Goal: Information Seeking & Learning: Check status

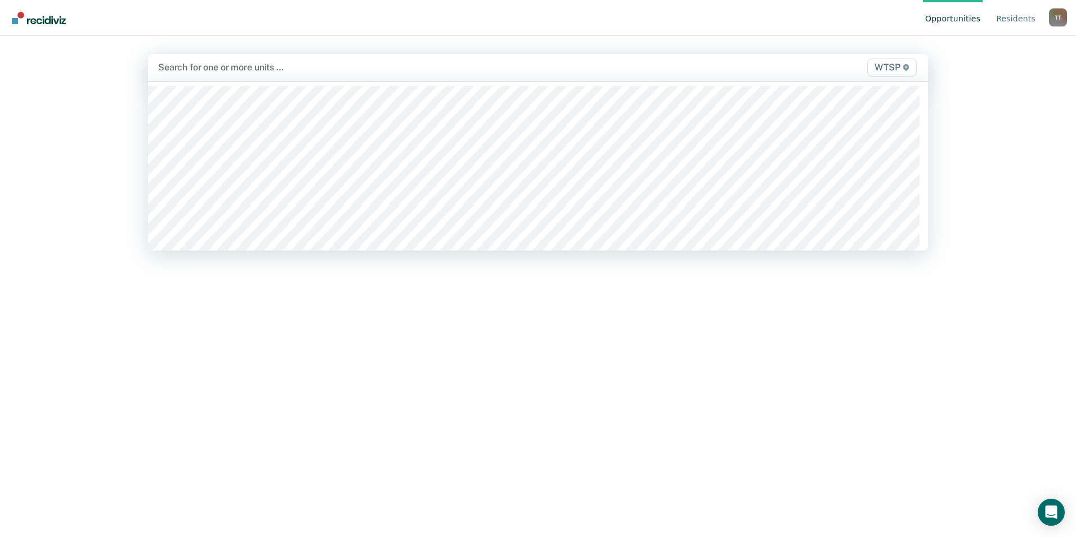
click at [280, 67] on div at bounding box center [423, 67] width 531 height 13
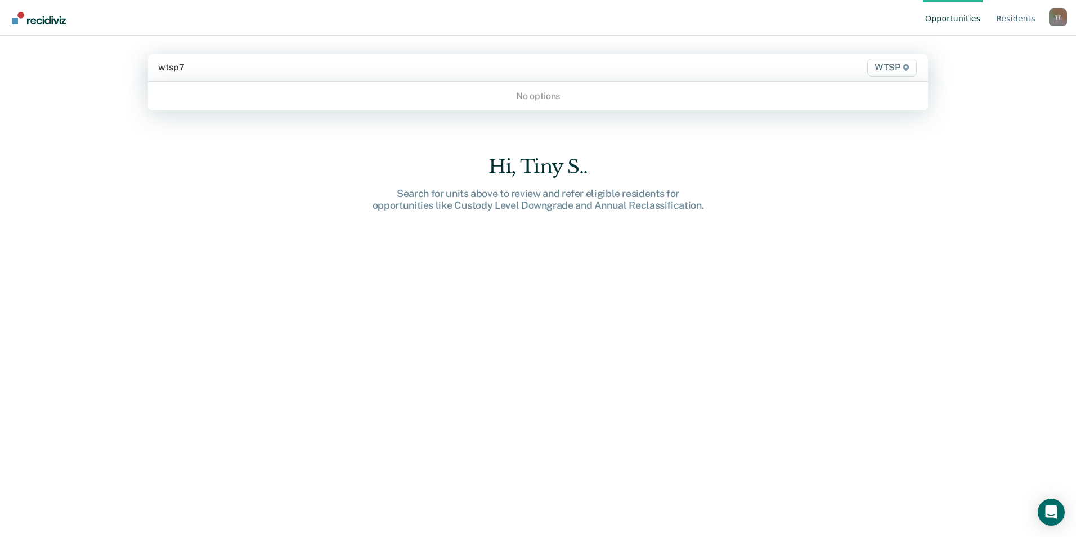
type input "wtsp"
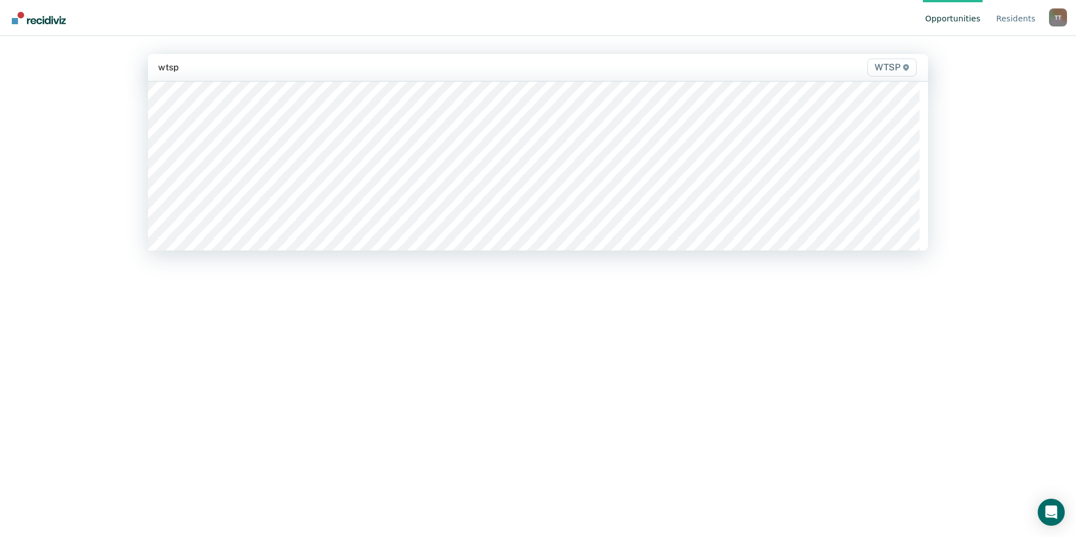
scroll to position [338, 0]
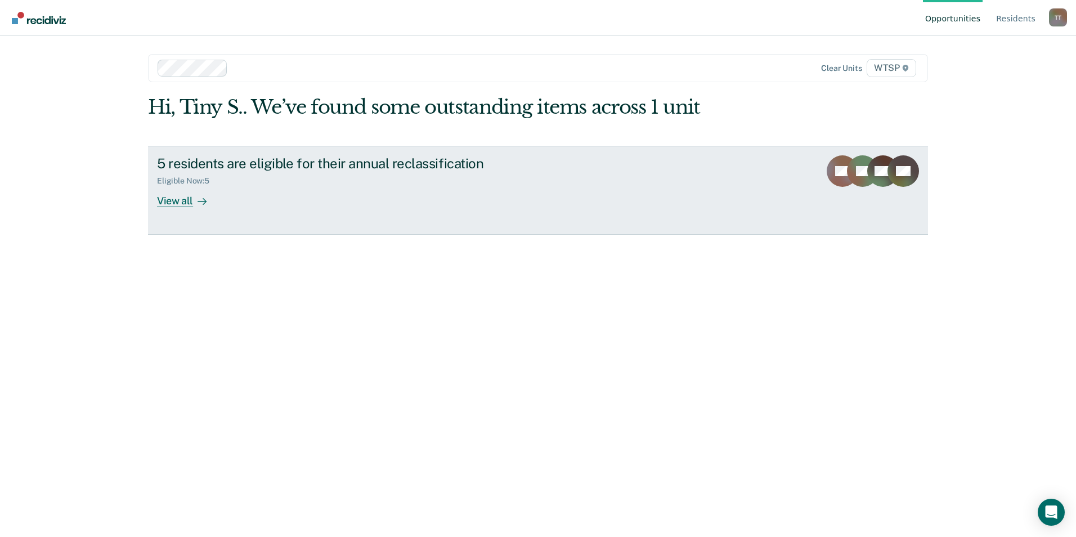
click at [174, 201] on div "View all" at bounding box center [188, 196] width 63 height 22
